Goal: Check status: Check status

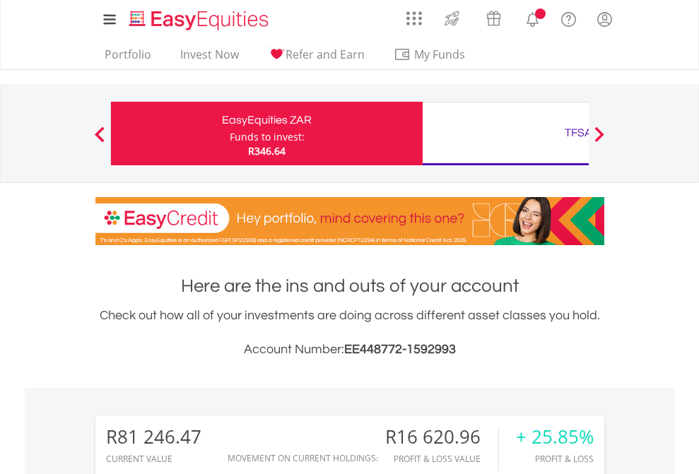
scroll to position [136, 222]
click at [230, 134] on div "Funds to invest:" at bounding box center [267, 137] width 75 height 14
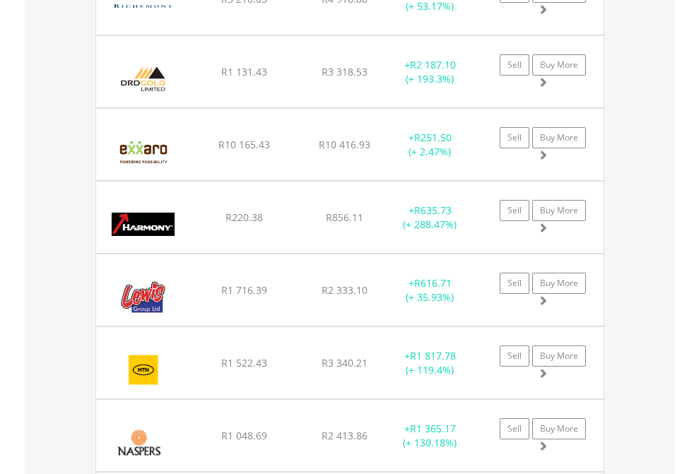
scroll to position [102, 0]
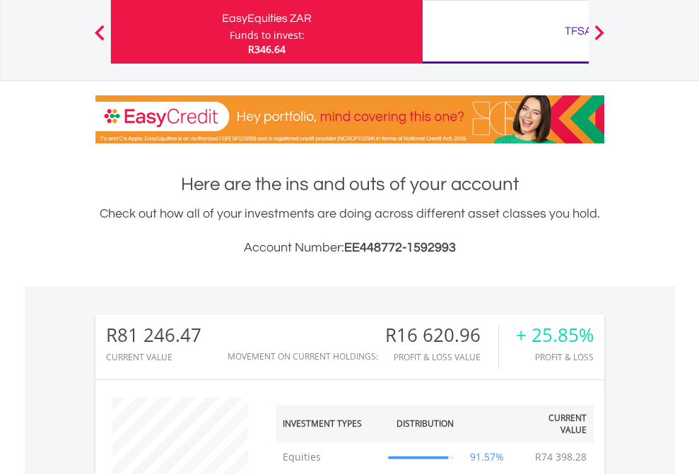
click at [505, 32] on div "TFSA" at bounding box center [578, 31] width 295 height 20
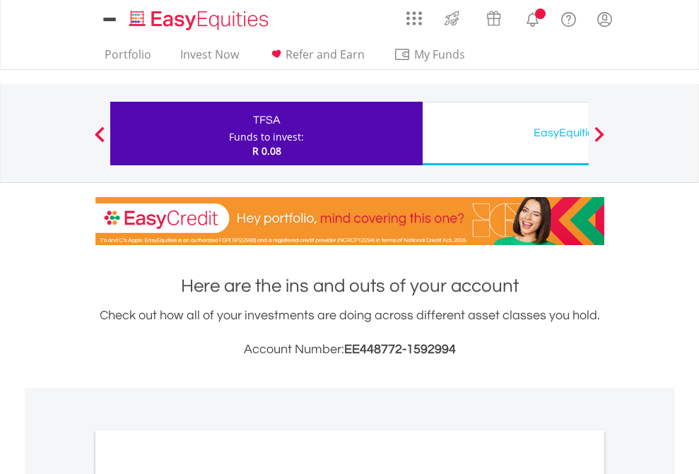
scroll to position [849, 0]
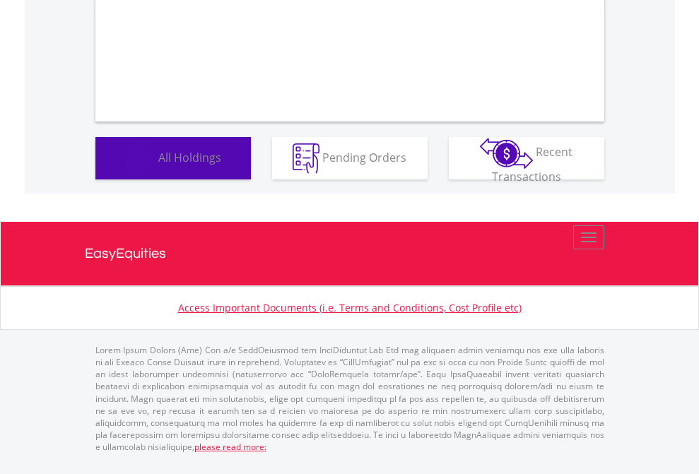
click at [158, 165] on span "All Holdings" at bounding box center [189, 157] width 63 height 16
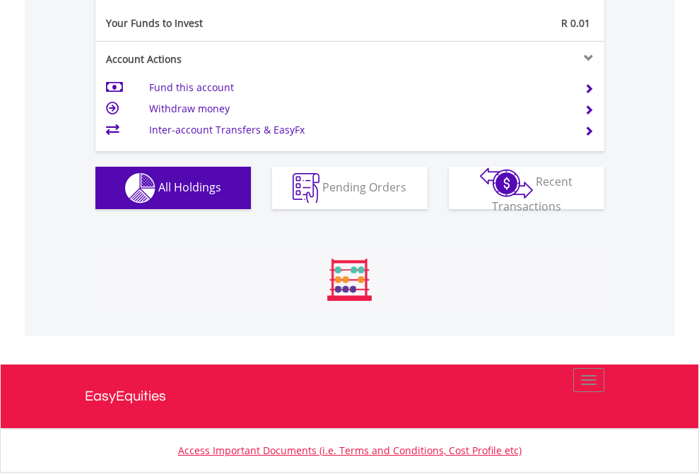
scroll to position [136, 222]
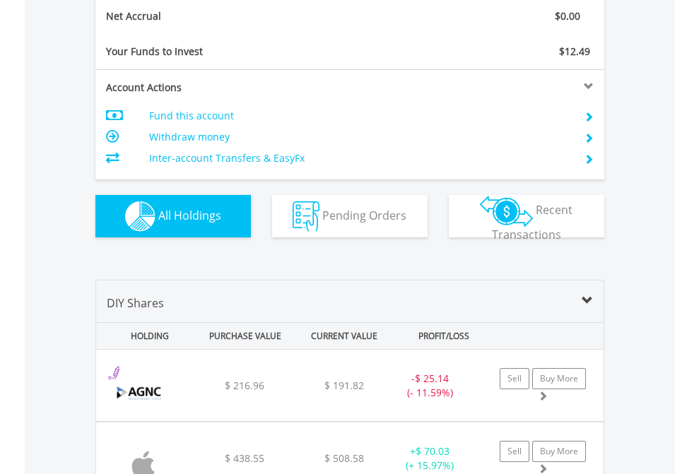
scroll to position [1600, 0]
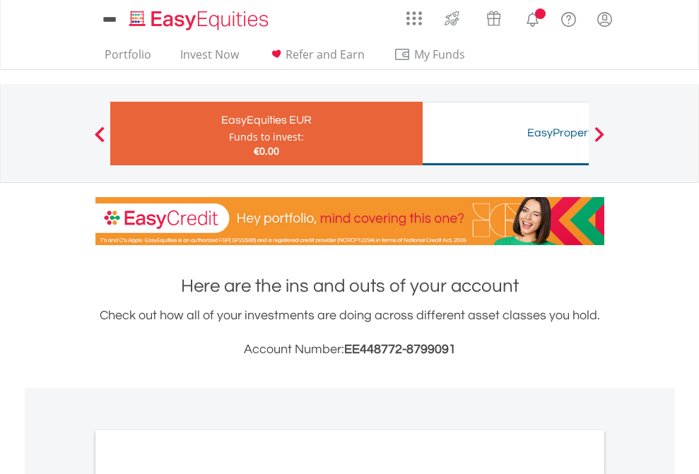
scroll to position [849, 0]
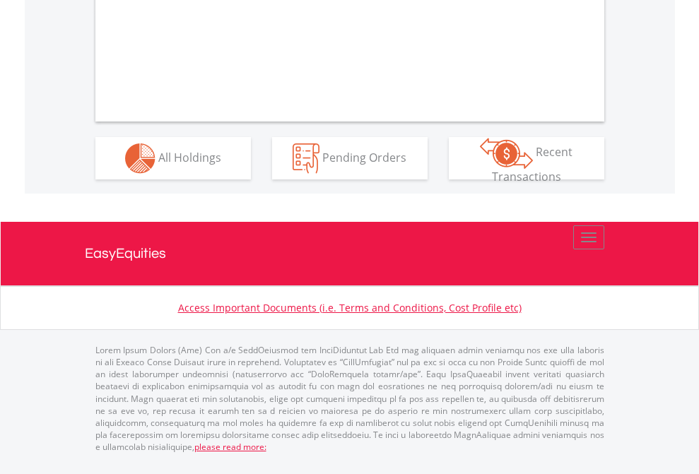
click at [158, 165] on span "All Holdings" at bounding box center [189, 157] width 63 height 16
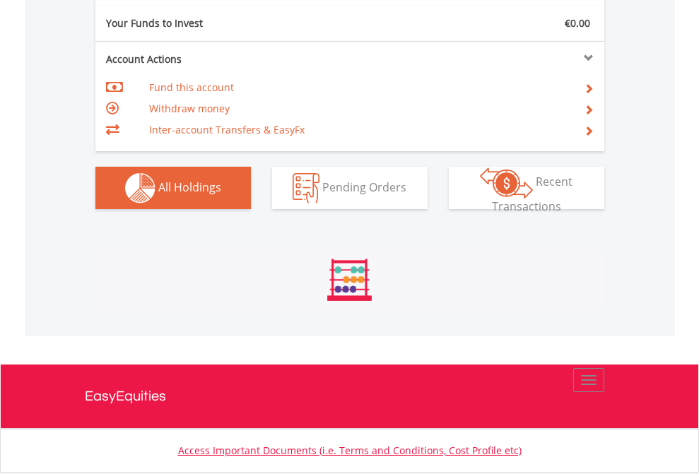
scroll to position [1572, 0]
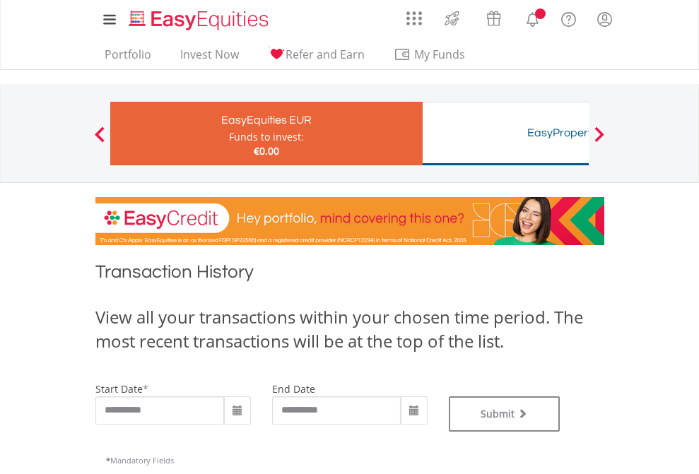
type input "**********"
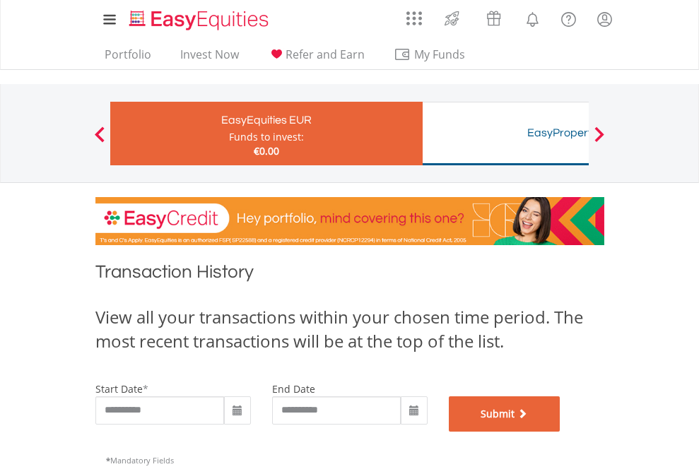
click at [560, 432] on button "Submit" at bounding box center [505, 413] width 112 height 35
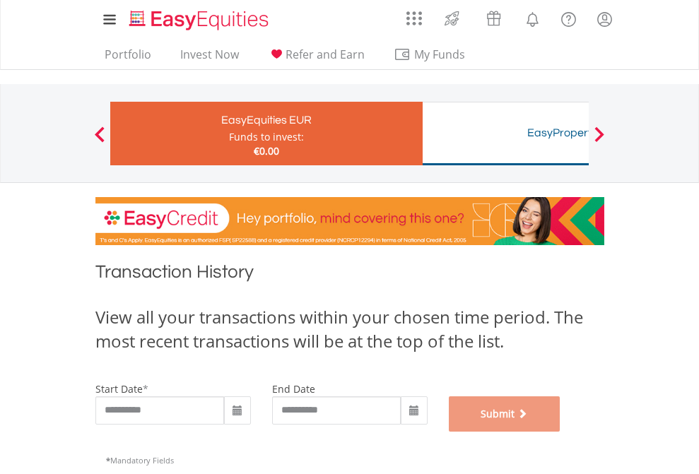
scroll to position [573, 0]
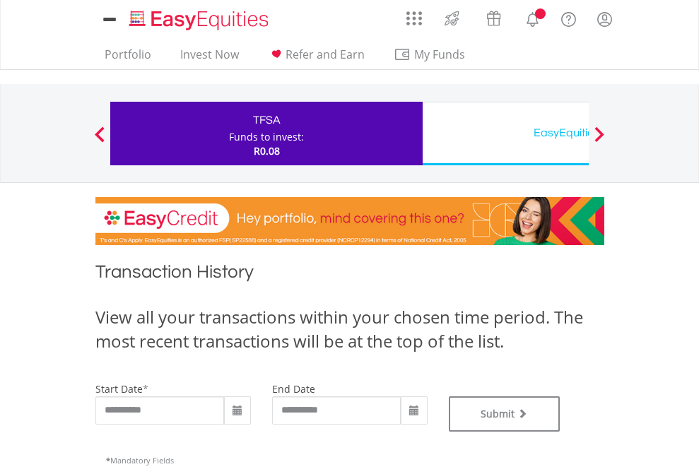
type input "**********"
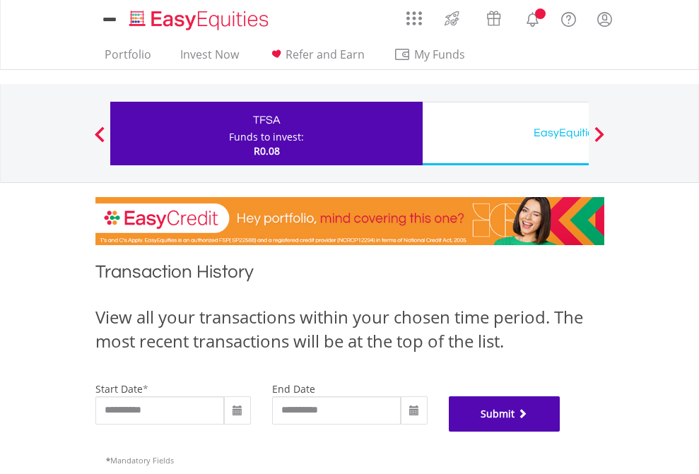
click at [560, 432] on button "Submit" at bounding box center [505, 413] width 112 height 35
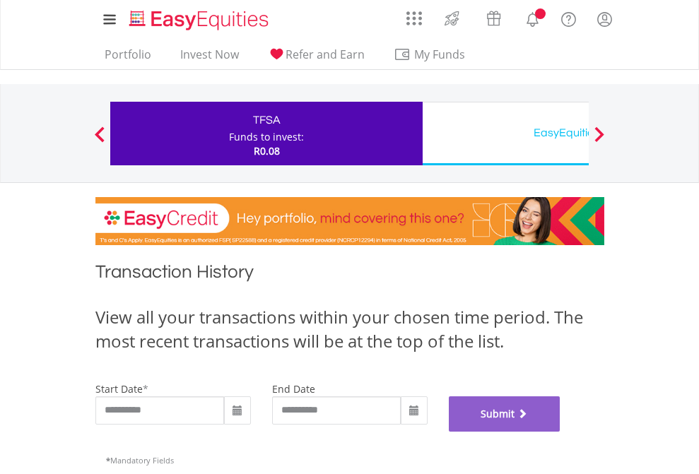
scroll to position [573, 0]
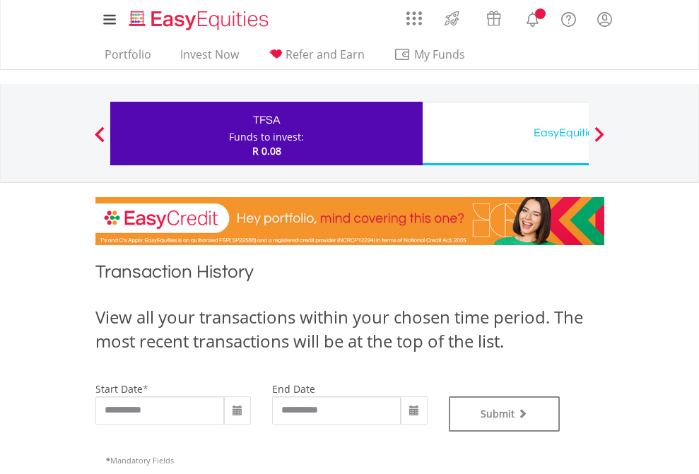
click at [505, 134] on div "EasyEquities USD" at bounding box center [578, 133] width 295 height 20
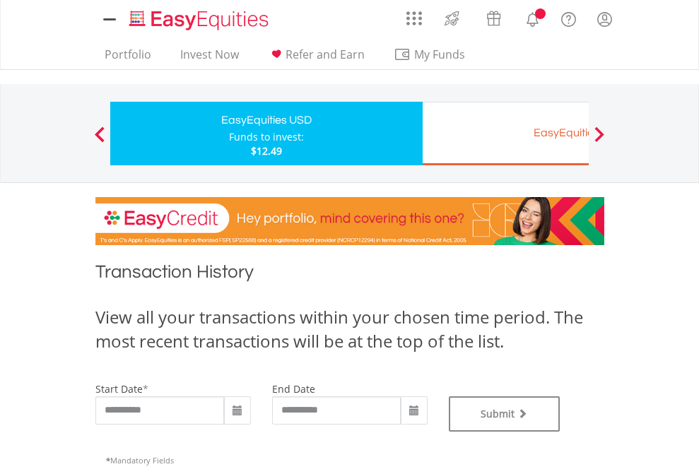
type input "**********"
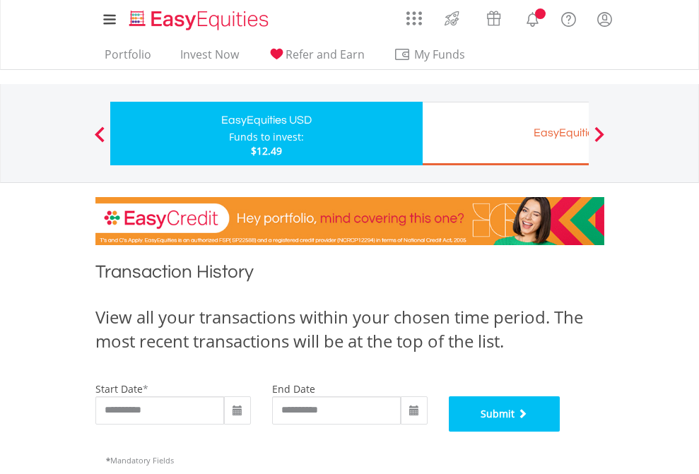
click at [560, 432] on button "Submit" at bounding box center [505, 413] width 112 height 35
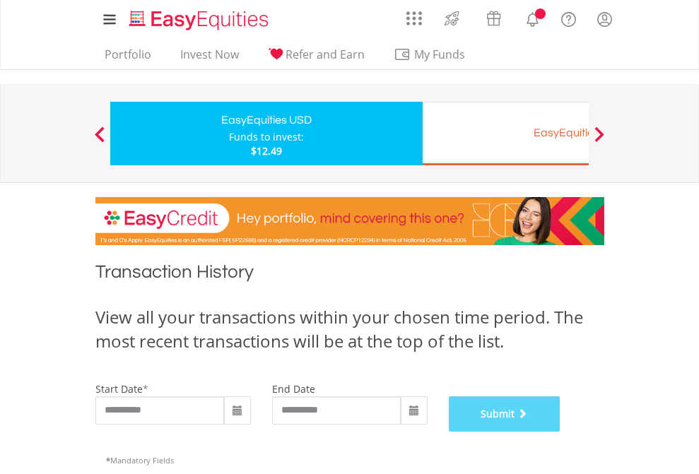
scroll to position [573, 0]
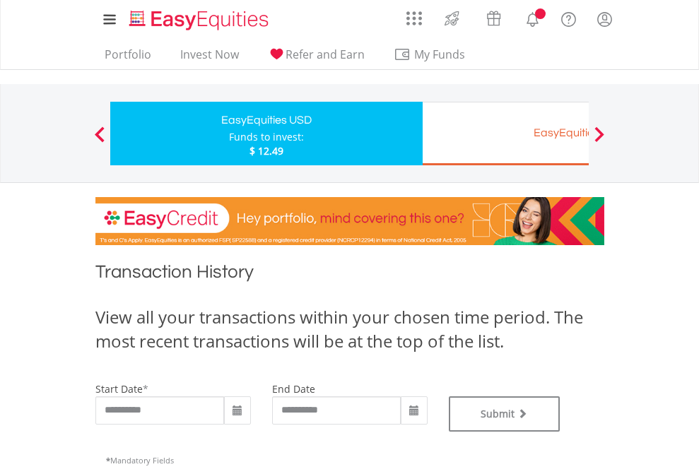
click at [505, 134] on div "EasyEquities EUR" at bounding box center [578, 133] width 295 height 20
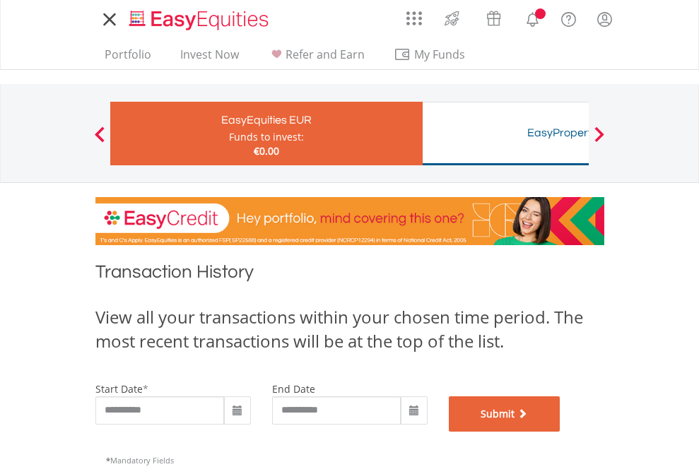
click at [560, 432] on button "Submit" at bounding box center [505, 413] width 112 height 35
